Goal: Register for event/course

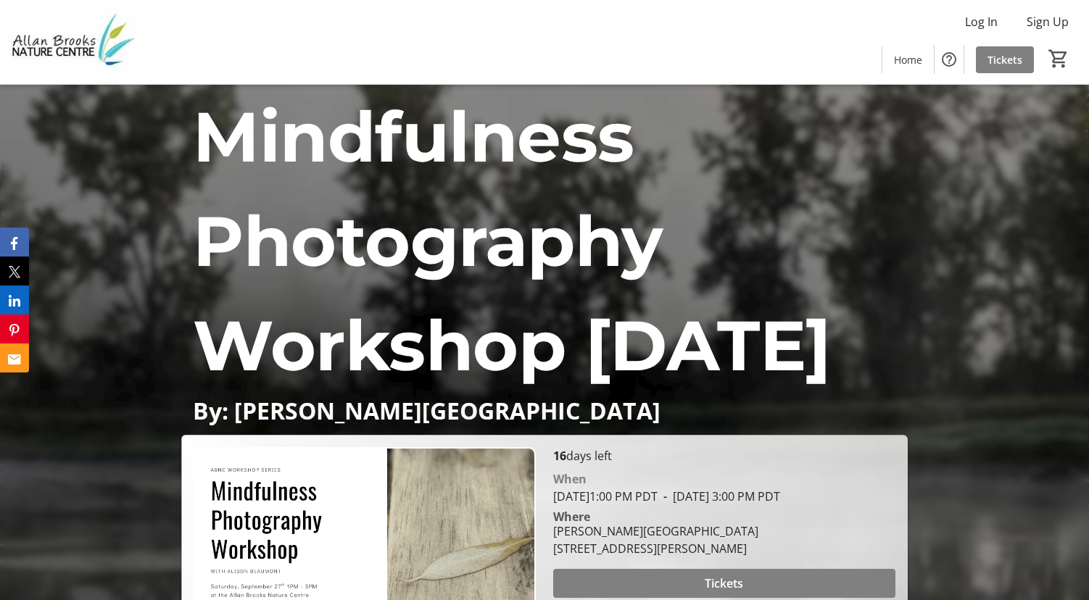
scroll to position [771, 0]
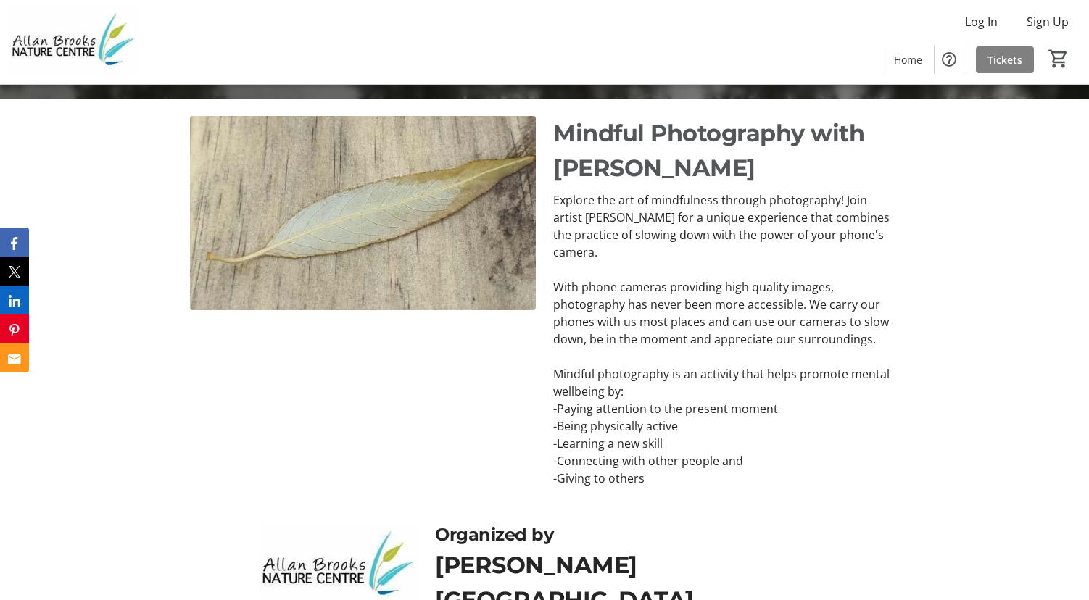
scroll to position [652, 0]
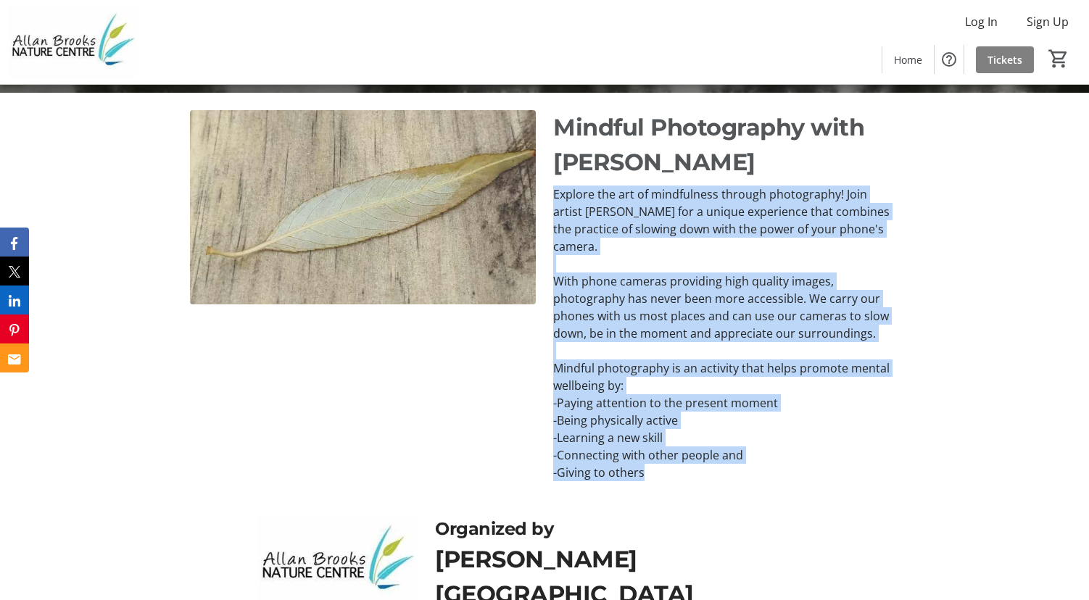
drag, startPoint x: 553, startPoint y: 297, endPoint x: 727, endPoint y: 580, distance: 332.0
click at [727, 481] on div "Explore the art of mindfulness through photography! Join artist [PERSON_NAME] f…" at bounding box center [726, 334] width 346 height 296
copy div "Explore the art of mindfulness through photography! Join artist [PERSON_NAME] f…"
click at [992, 56] on span "Tickets" at bounding box center [1004, 59] width 35 height 15
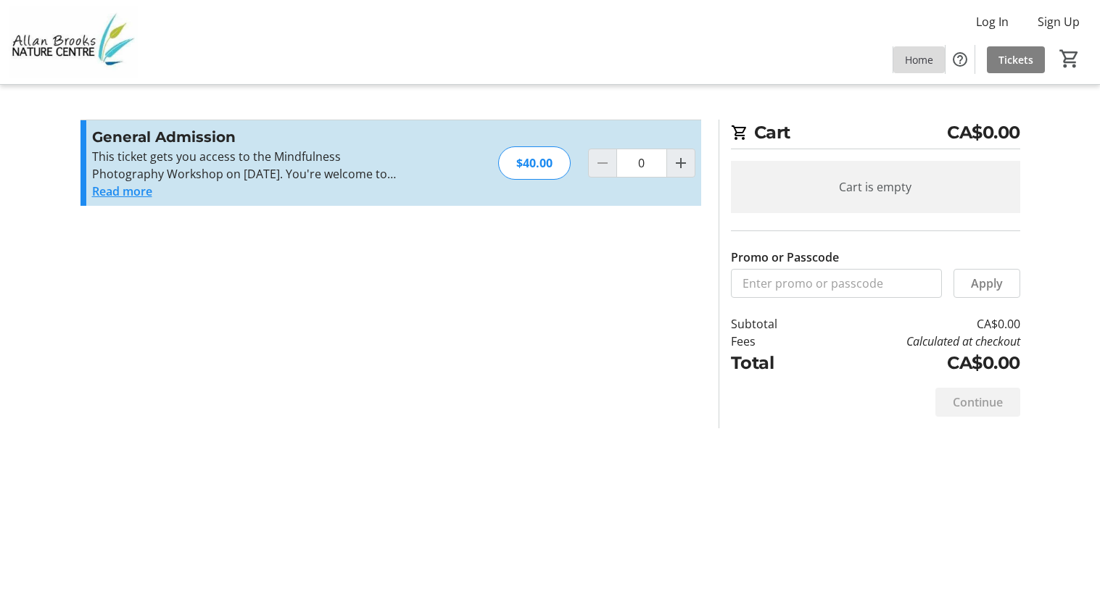
click at [921, 59] on span "Home" at bounding box center [919, 59] width 28 height 15
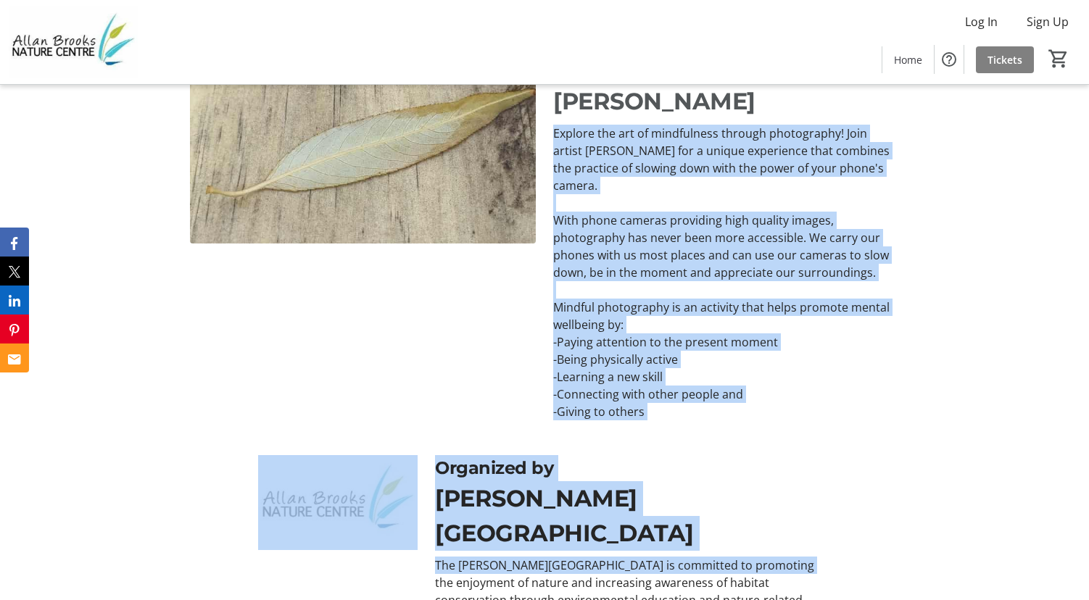
scroll to position [782, 0]
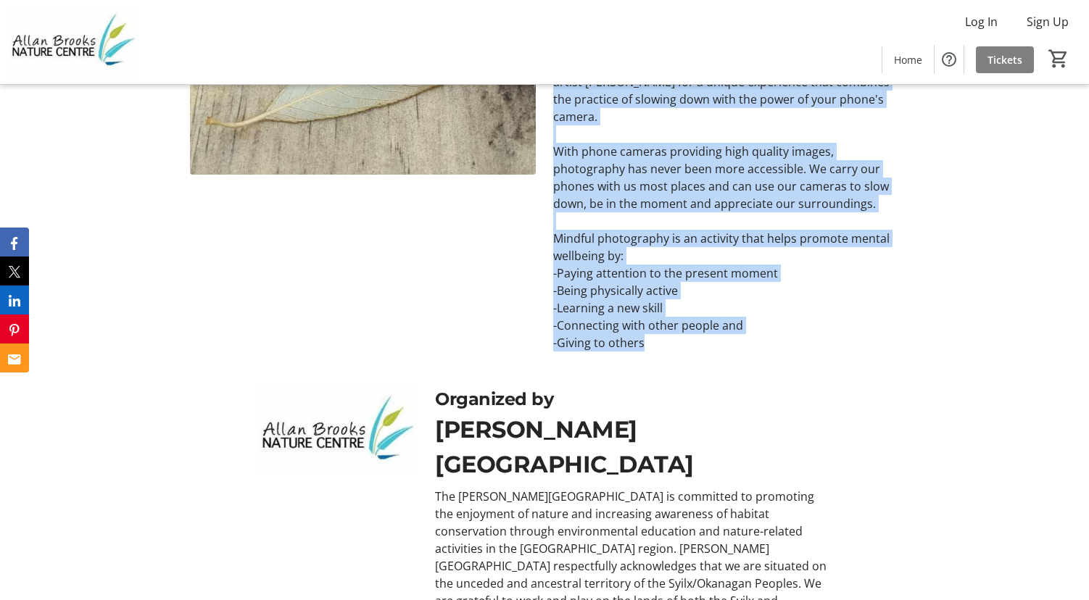
drag, startPoint x: 554, startPoint y: 294, endPoint x: 804, endPoint y: 465, distance: 303.0
click at [804, 369] on div "Mindful Photography with [PERSON_NAME] Explore the art of mindfulness through p…" at bounding box center [544, 166] width 1089 height 406
copy div "Explore the art of mindfulness through photography! Join artist [PERSON_NAME] f…"
click at [984, 67] on span at bounding box center [1005, 59] width 58 height 35
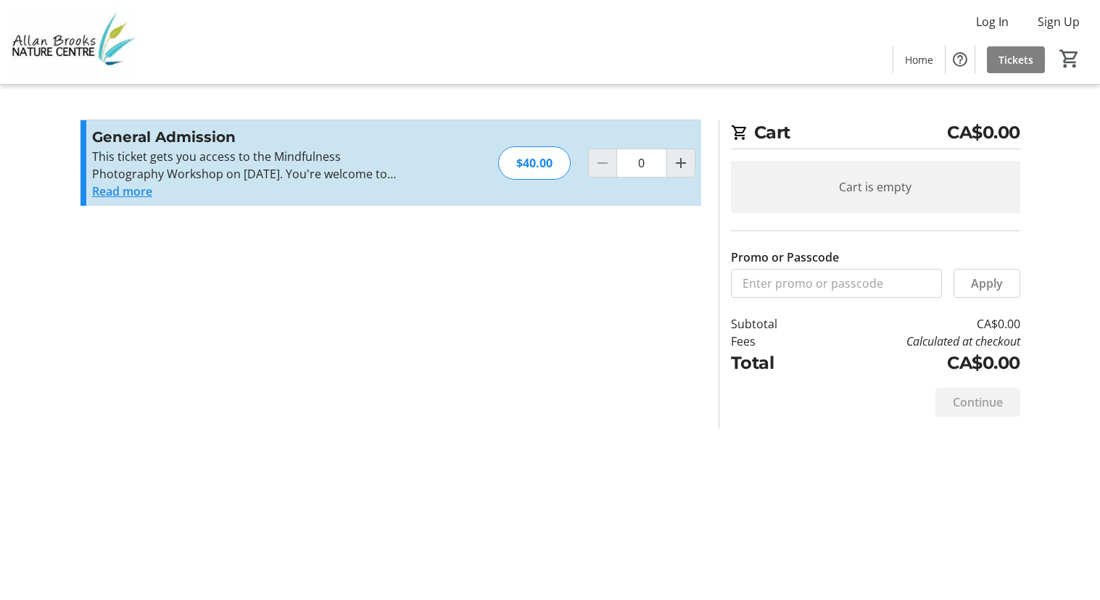
click at [116, 194] on button "Read more" at bounding box center [122, 191] width 60 height 17
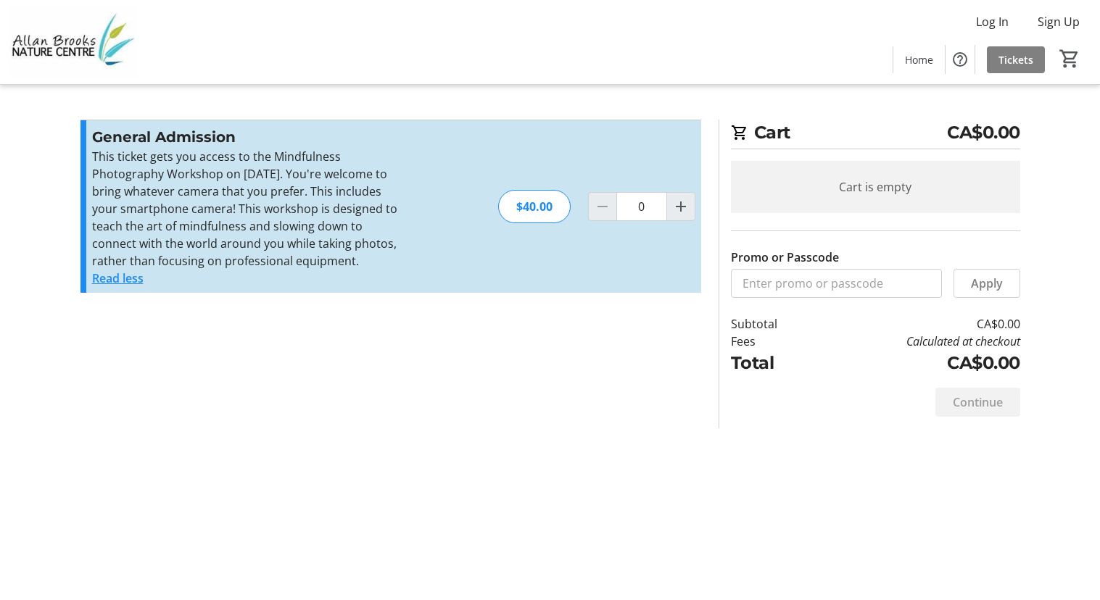
drag, startPoint x: 365, startPoint y: 172, endPoint x: 399, endPoint y: 260, distance: 94.8
click at [399, 260] on p "This ticket gets you access to the Mindfulness Photography Workshop on [DATE]. …" at bounding box center [250, 209] width 317 height 122
copy p "You're welcome to bring whatever camera that you prefer. This includes your sma…"
click at [920, 55] on span "Home" at bounding box center [919, 59] width 28 height 15
